Goal: Download file/media

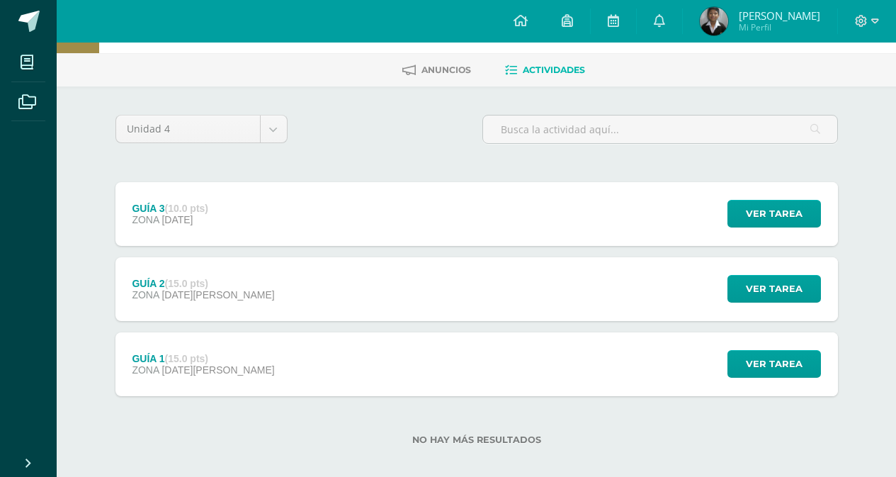
scroll to position [67, 0]
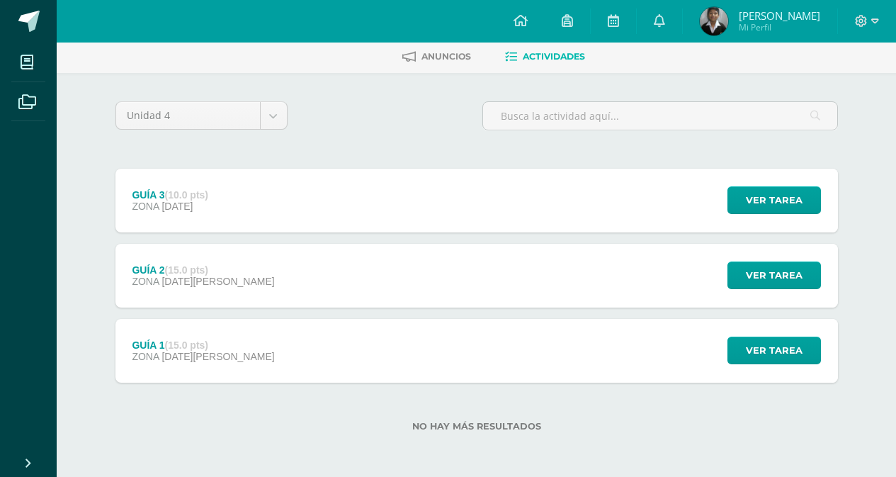
click at [256, 285] on div "GUÍA 2 (15.0 pts) ZONA [DATE][PERSON_NAME] Ver tarea GUÍA 2 Cultura e Identidad…" at bounding box center [476, 276] width 722 height 64
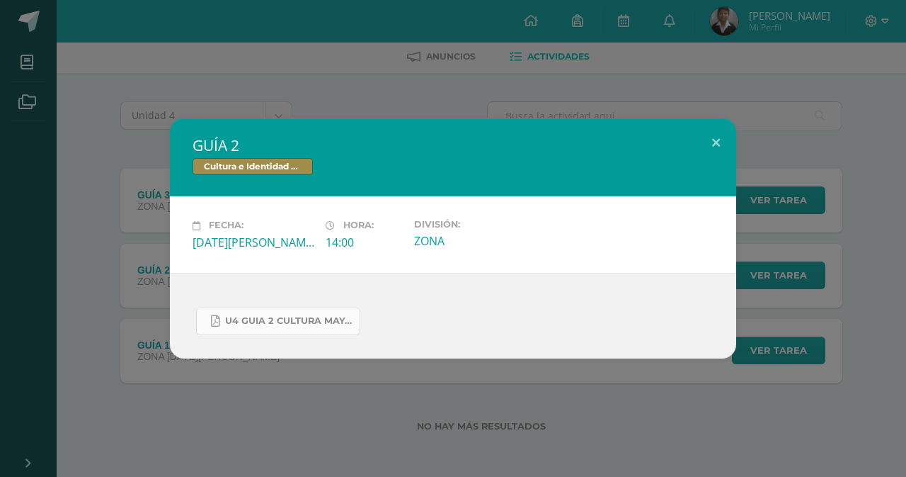
click at [267, 325] on span "U4 GUIA 2 CULTURA MAYA BÁSICOS.pdf" at bounding box center [288, 320] width 127 height 11
drag, startPoint x: 718, startPoint y: 140, endPoint x: 156, endPoint y: 69, distance: 566.7
click at [718, 140] on button at bounding box center [716, 142] width 40 height 48
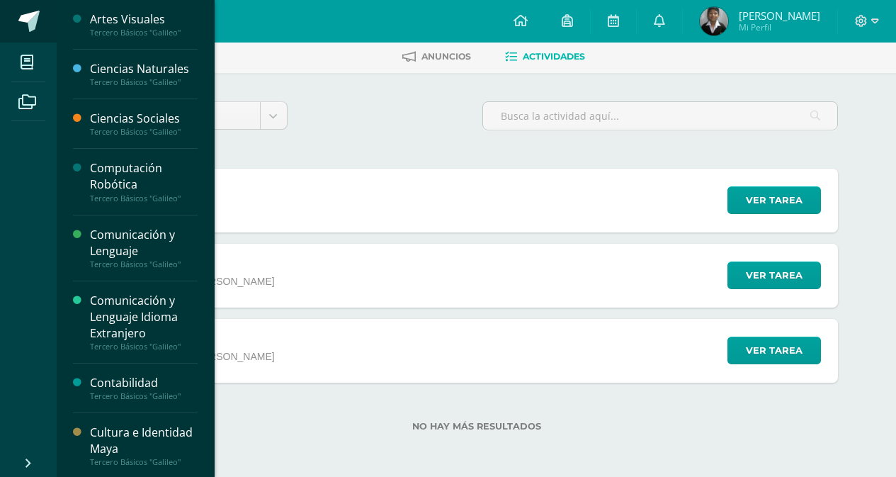
click at [25, 30] on span at bounding box center [28, 21] width 21 height 21
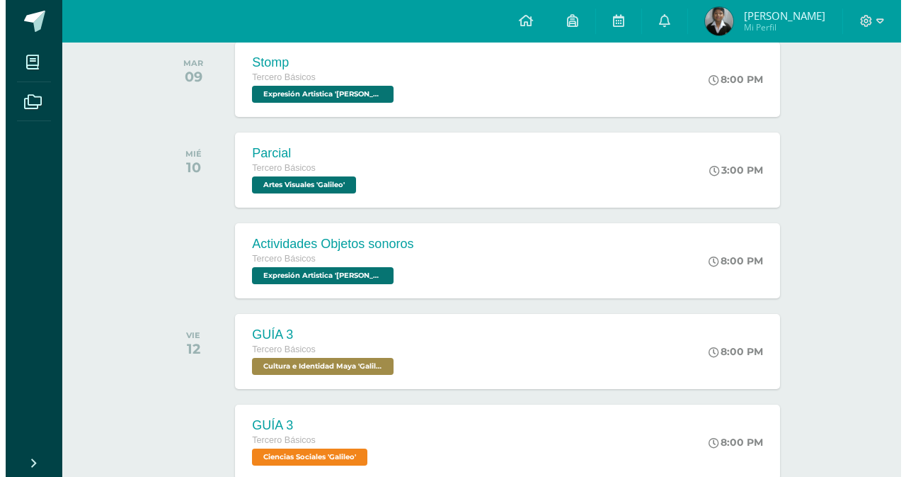
scroll to position [212, 0]
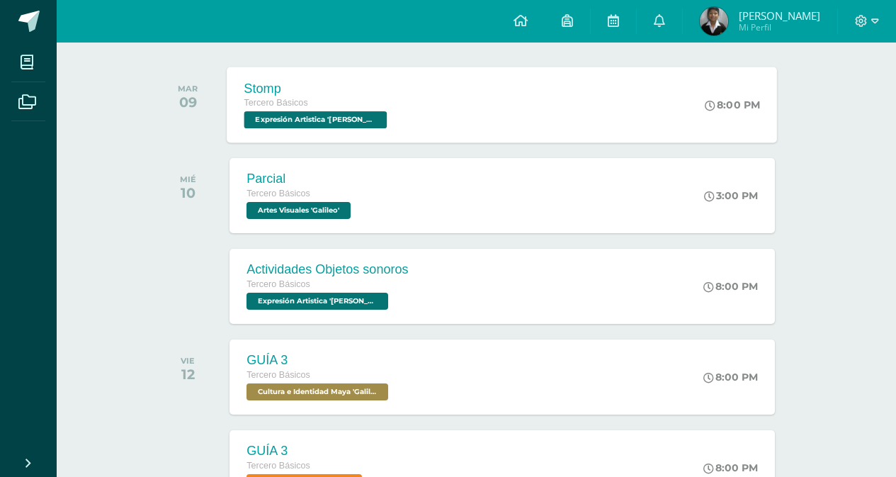
click at [491, 123] on div "Stomp Tercero Básicos Expresión Artistica 'Galileo' 8:00 PM Stomp Expresión Art…" at bounding box center [502, 105] width 550 height 76
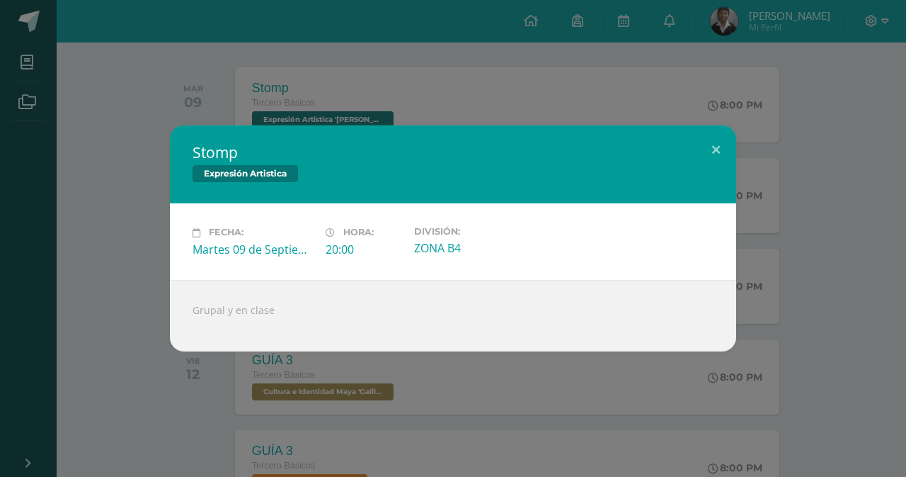
click at [419, 74] on div "Stomp Expresión Artistica Fecha: [DATE] Hora: 20:00 División: ZONA B4" at bounding box center [453, 238] width 906 height 477
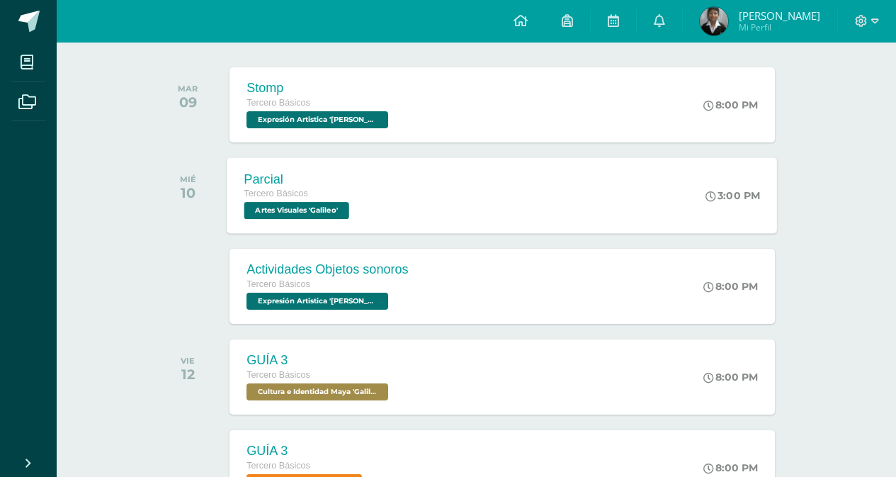
click at [316, 202] on span "Artes Visuales 'Galileo'" at bounding box center [296, 210] width 105 height 17
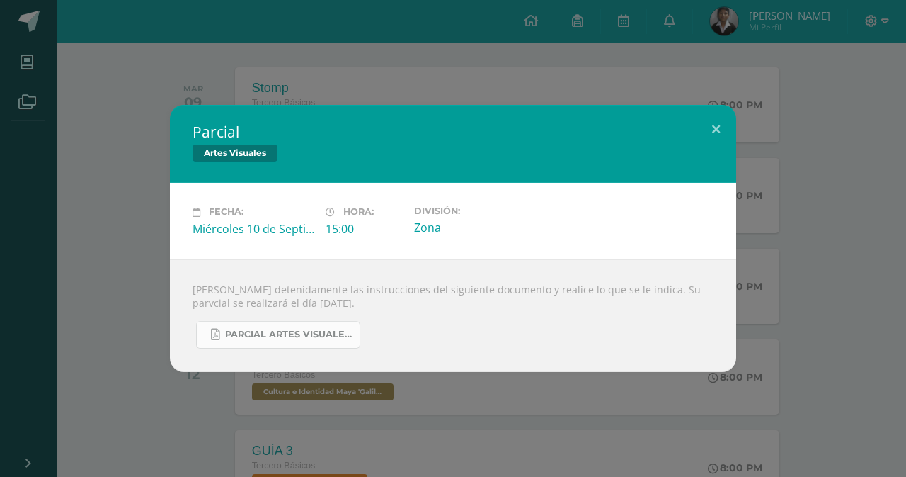
click at [315, 334] on span "PARCIAL ARTES VISUALES. IV BIM.docx.pdf" at bounding box center [288, 334] width 127 height 11
